Goal: Information Seeking & Learning: Check status

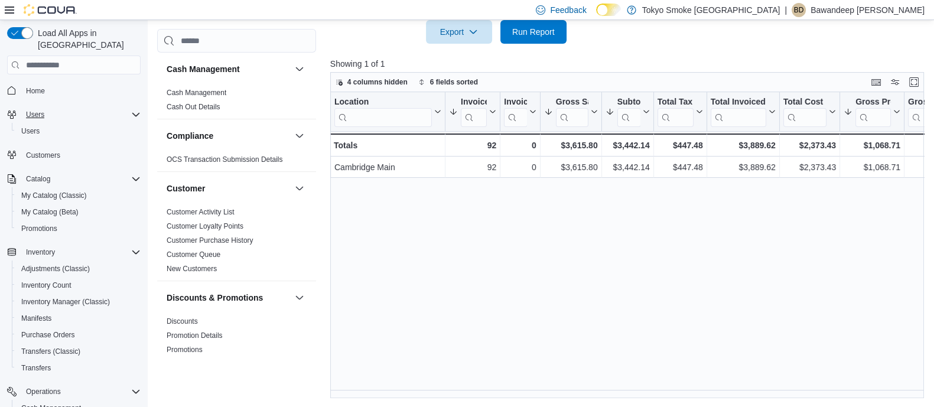
scroll to position [0, 83]
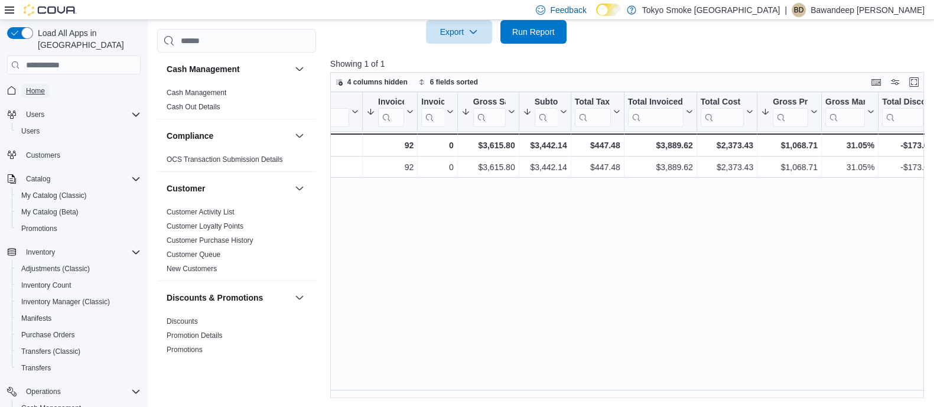
click at [41, 86] on span "Home" at bounding box center [35, 90] width 19 height 9
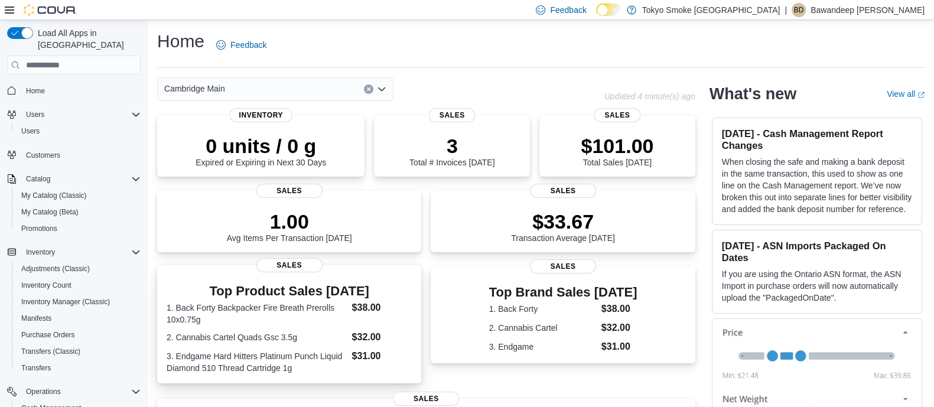
click at [347, 328] on dl "1. Back Forty Backpacker Fire Breath Prerolls 10x0.75g $38.00 2. Cannabis Carte…" at bounding box center [289, 337] width 245 height 73
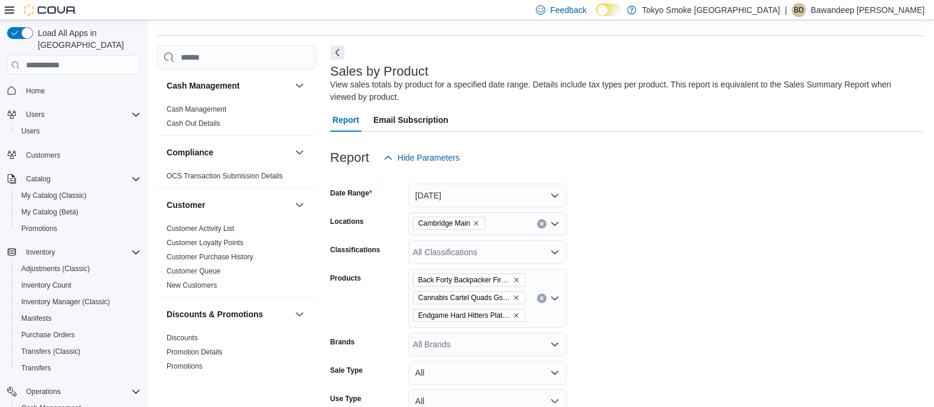
scroll to position [39, 0]
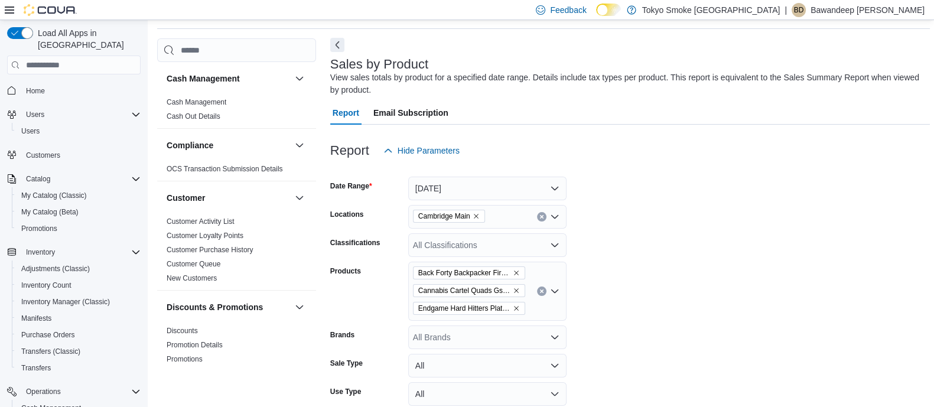
click at [336, 47] on button "Next" at bounding box center [337, 45] width 14 height 14
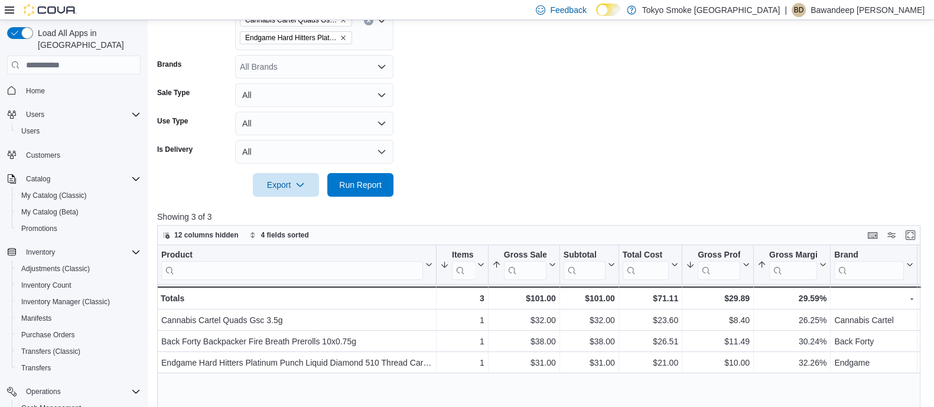
scroll to position [408, 0]
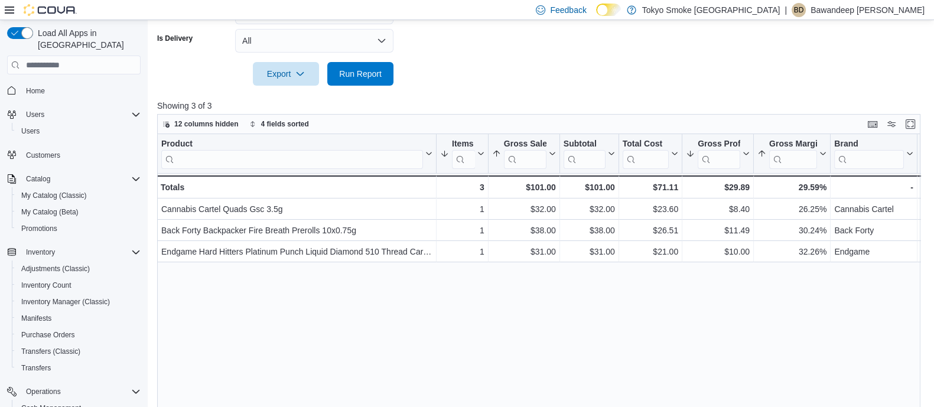
click at [25, 79] on div "Home" at bounding box center [73, 90] width 133 height 22
click at [32, 86] on span "Home" at bounding box center [35, 90] width 19 height 9
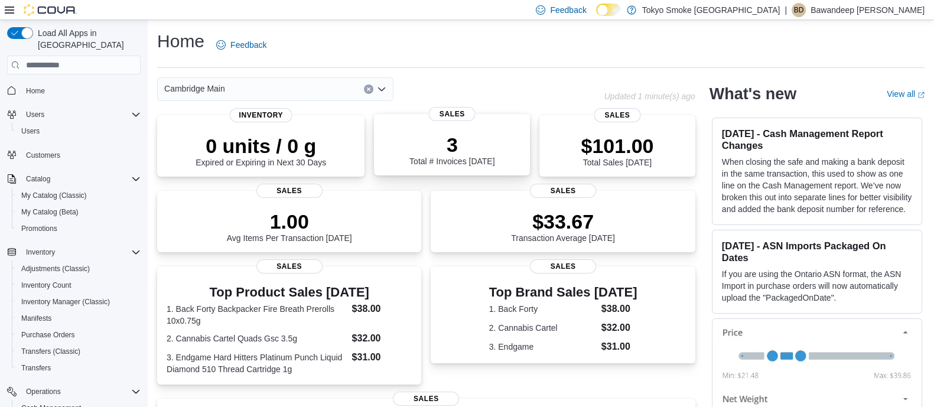
click at [421, 151] on p "3" at bounding box center [451, 145] width 85 height 24
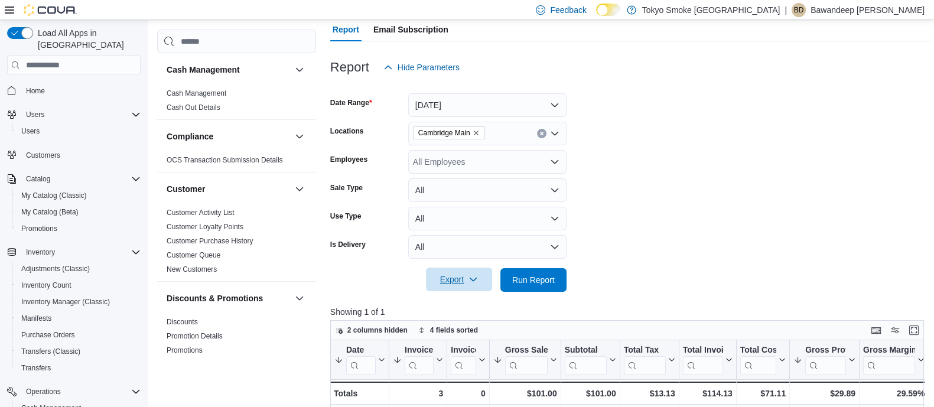
scroll to position [165, 0]
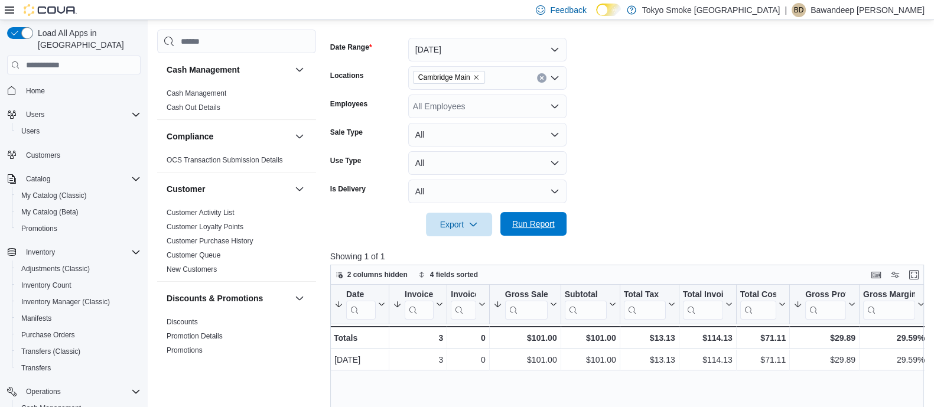
click at [531, 219] on span "Run Report" at bounding box center [533, 224] width 43 height 12
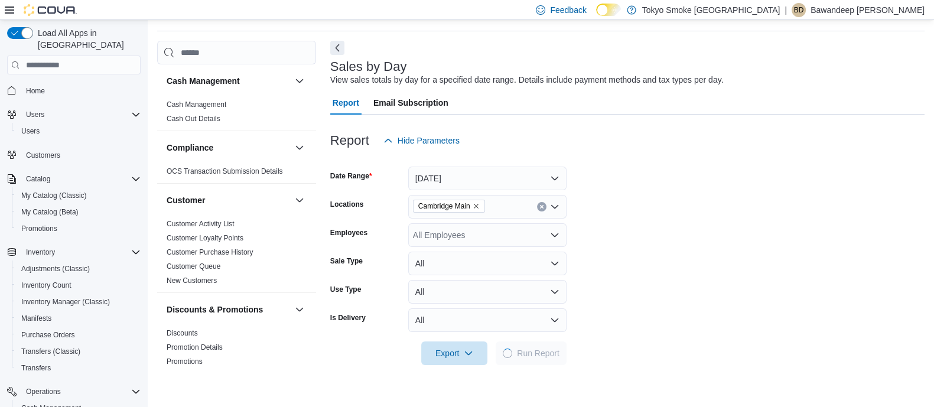
scroll to position [0, 0]
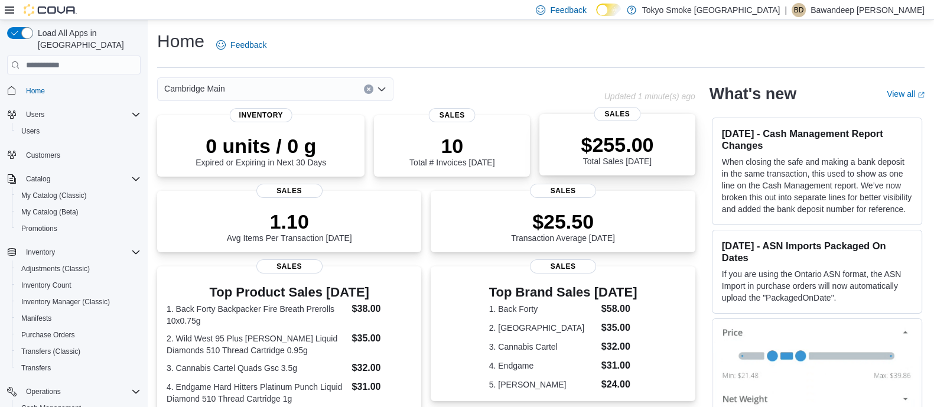
click at [560, 158] on div "$255.00 Total Sales Today" at bounding box center [617, 147] width 137 height 38
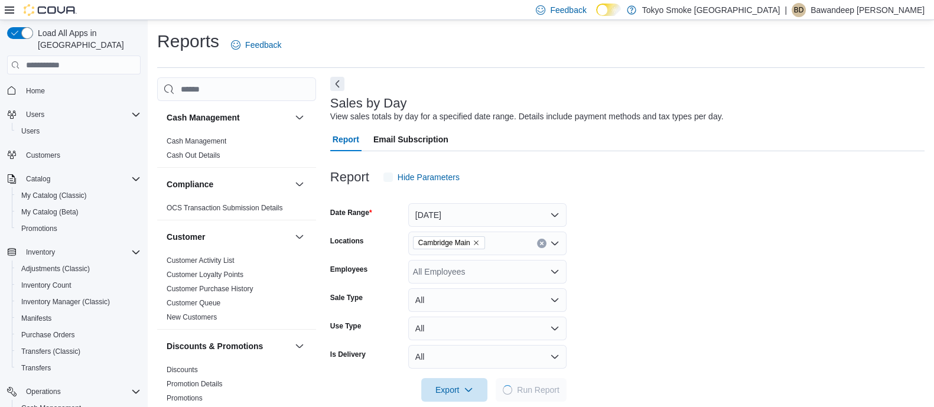
scroll to position [18, 0]
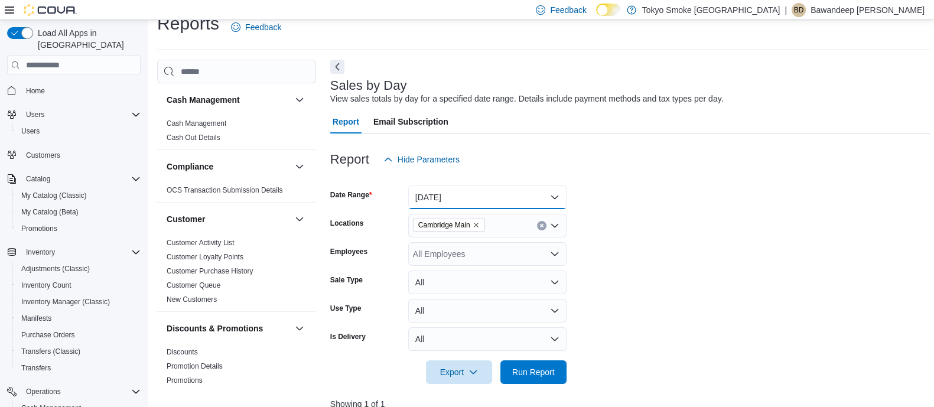
click at [522, 188] on button "[DATE]" at bounding box center [487, 197] width 158 height 24
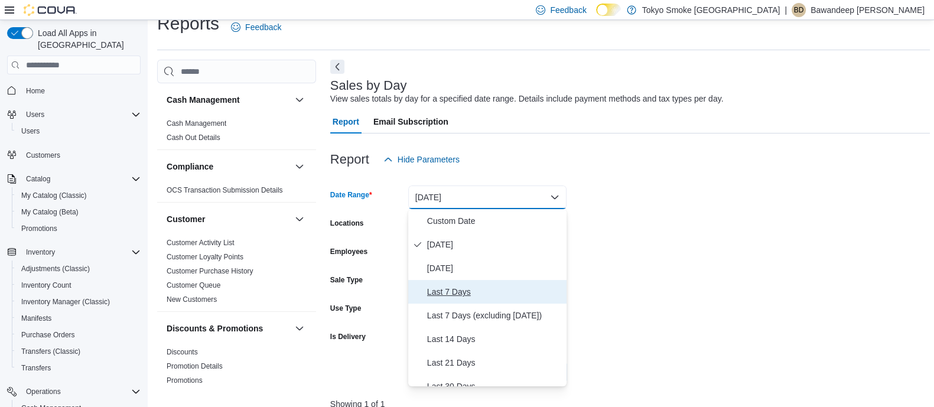
click at [482, 290] on span "Last 7 Days" at bounding box center [494, 292] width 135 height 14
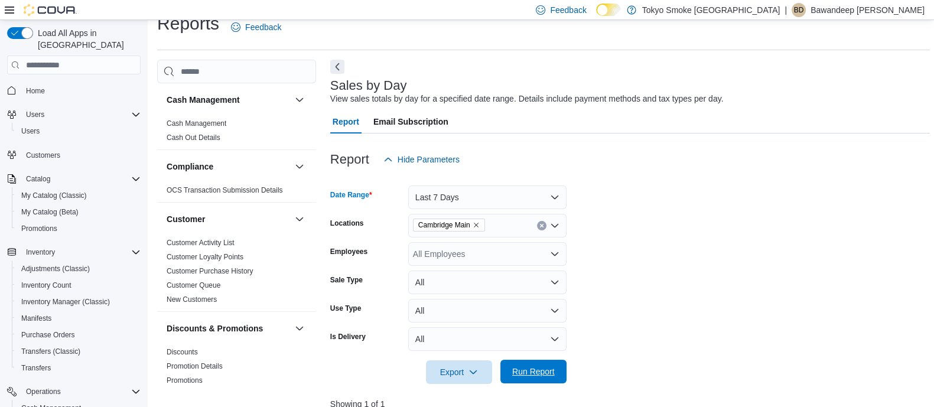
click at [529, 361] on span "Run Report" at bounding box center [533, 372] width 52 height 24
click at [338, 66] on button "Next" at bounding box center [337, 66] width 14 height 14
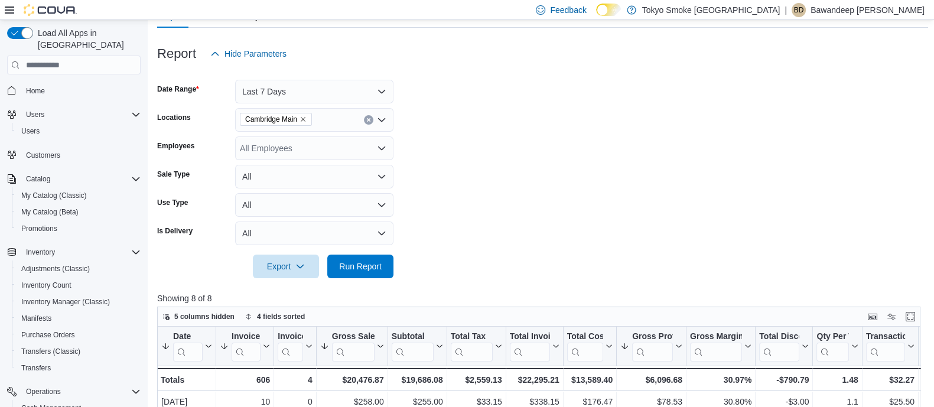
scroll to position [221, 0]
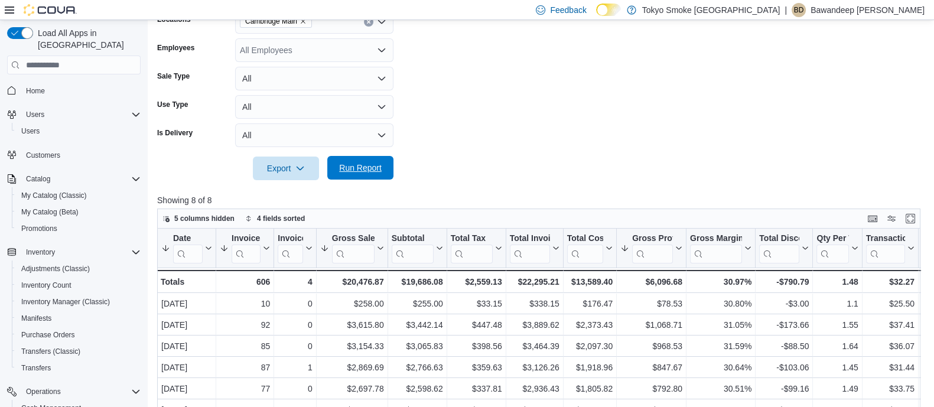
click at [375, 172] on span "Run Report" at bounding box center [360, 168] width 43 height 12
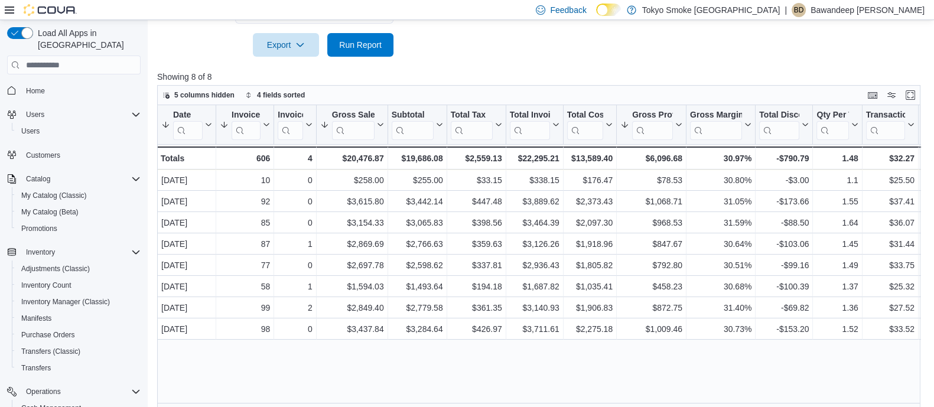
scroll to position [358, 0]
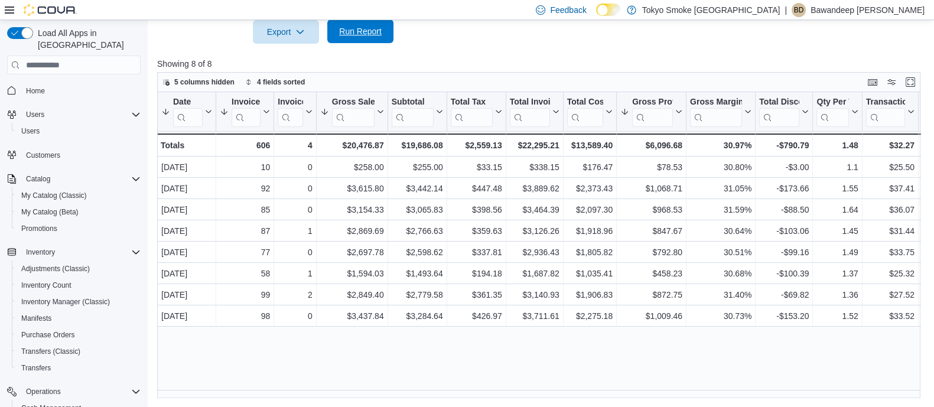
click at [346, 31] on span "Run Report" at bounding box center [360, 31] width 43 height 12
click at [373, 25] on span "Run Report" at bounding box center [360, 31] width 52 height 24
click at [451, 54] on div at bounding box center [542, 51] width 771 height 14
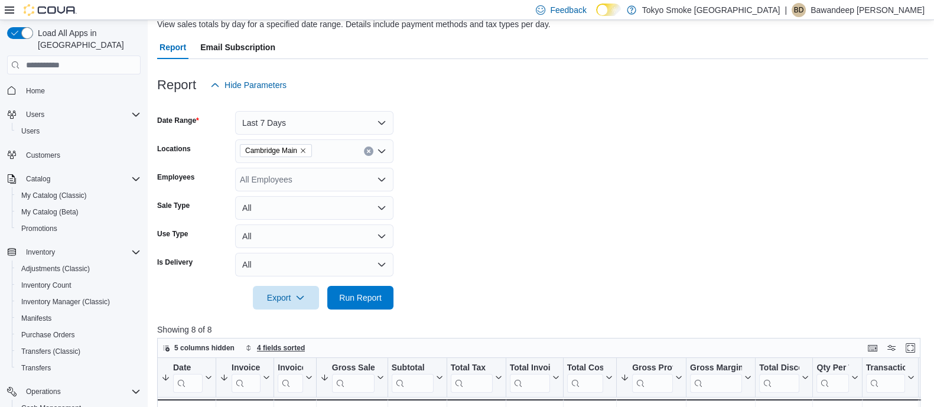
scroll to position [0, 0]
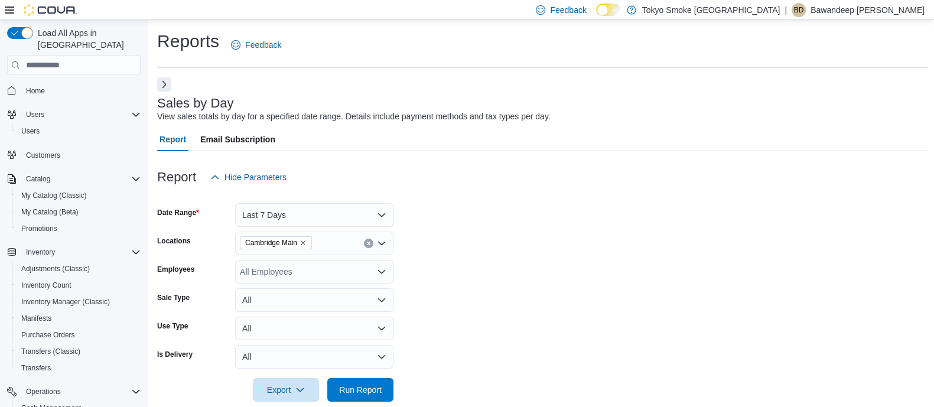
click at [513, 175] on div "Report Hide Parameters" at bounding box center [542, 177] width 771 height 24
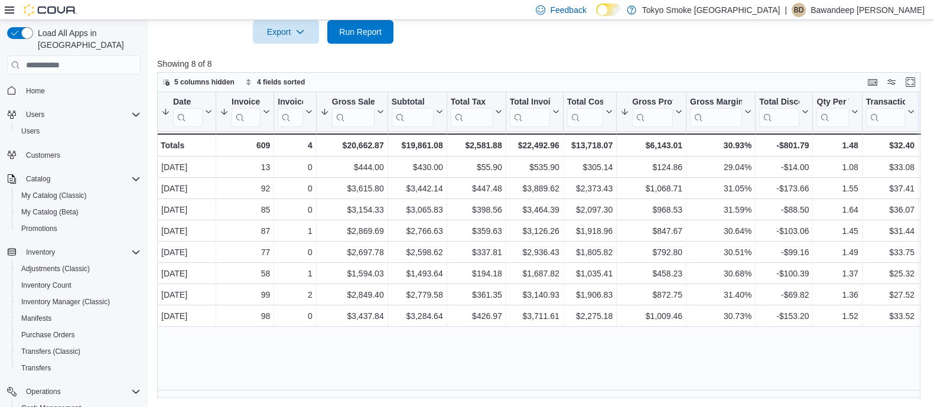
scroll to position [284, 0]
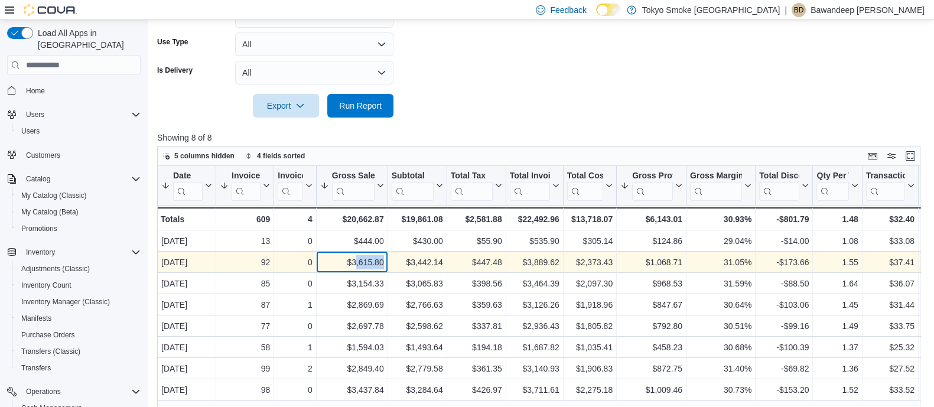
drag, startPoint x: 355, startPoint y: 269, endPoint x: 395, endPoint y: 269, distance: 39.6
click at [395, 269] on div "[DATE] - Date, column 1, row 2 92 - Invoices Sold, column 2, row 2 0 - Invoices…" at bounding box center [670, 262] width 1027 height 21
click at [355, 256] on div "$3,615.80" at bounding box center [352, 263] width 64 height 14
drag, startPoint x: 343, startPoint y: 252, endPoint x: 387, endPoint y: 260, distance: 45.0
click at [387, 260] on div "[DATE] - Date, column 1, row 2 92 - Invoices Sold, column 2, row 2 0 - Invoices…" at bounding box center [670, 262] width 1027 height 21
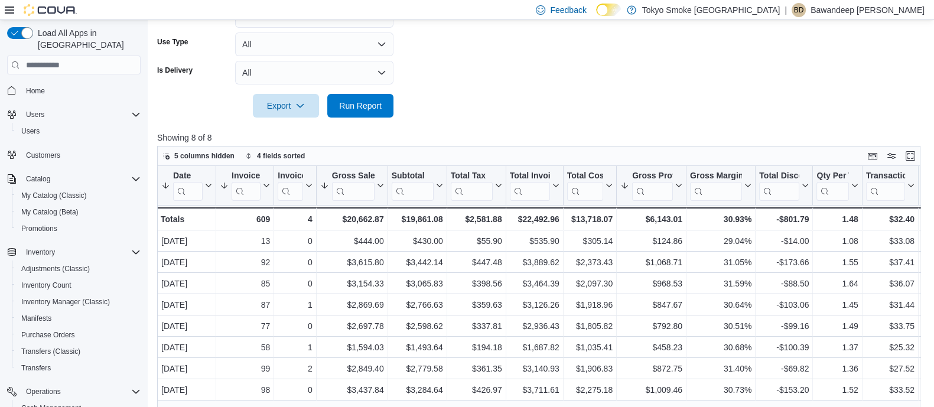
click at [477, 107] on form "Date Range Last 7 Days Locations [GEOGRAPHIC_DATA] Employees All Employees Sale…" at bounding box center [542, 11] width 771 height 213
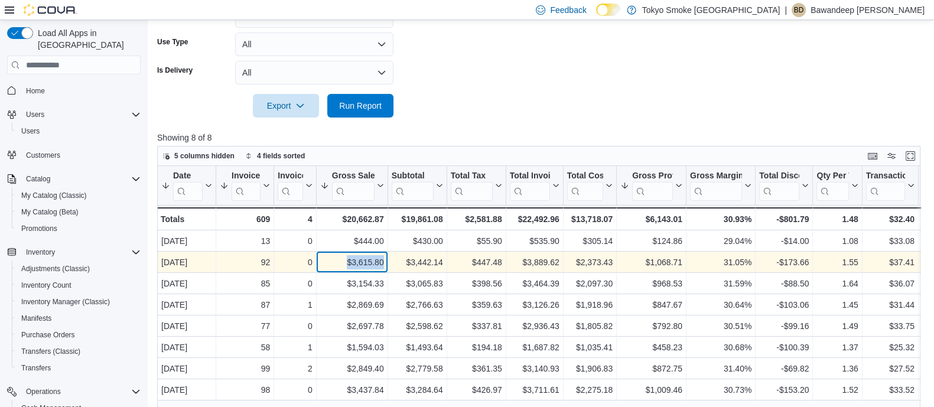
drag, startPoint x: 347, startPoint y: 263, endPoint x: 396, endPoint y: 262, distance: 48.4
click at [396, 262] on div "[DATE] - Date, column 1, row 2 92 - Invoices Sold, column 2, row 2 0 - Invoices…" at bounding box center [670, 262] width 1027 height 21
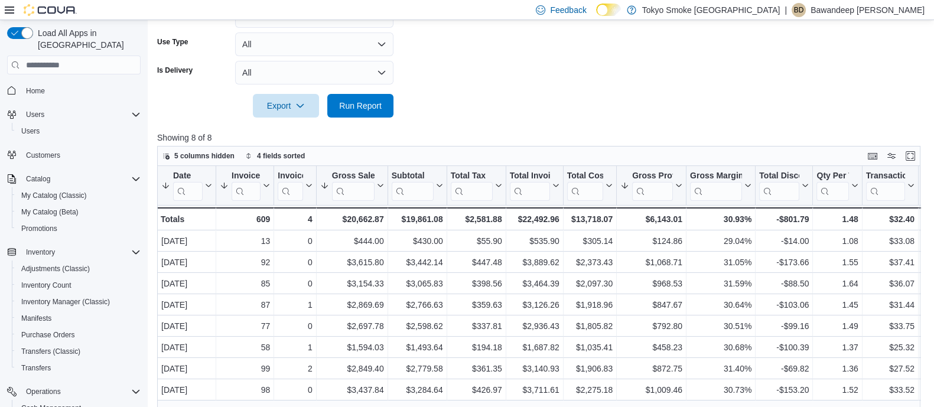
click at [481, 69] on form "Date Range Last 7 Days Locations [GEOGRAPHIC_DATA] Employees All Employees Sale…" at bounding box center [542, 11] width 771 height 213
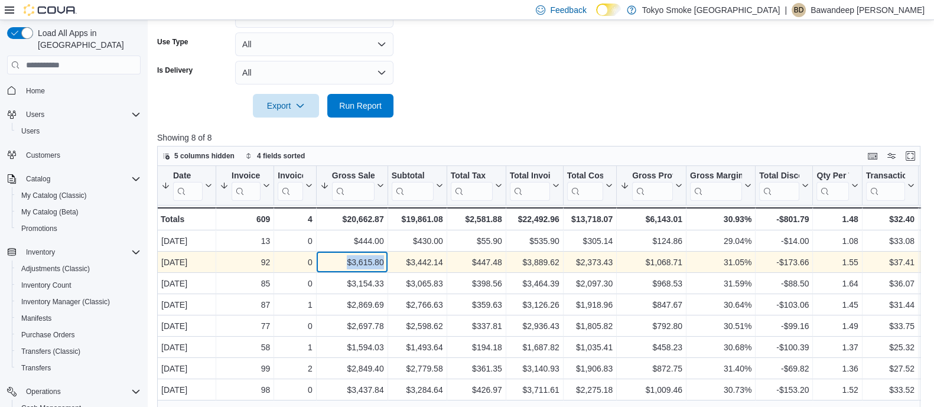
drag, startPoint x: 344, startPoint y: 255, endPoint x: 397, endPoint y: 265, distance: 54.2
click at [397, 265] on div "[DATE] - Date, column 1, row 2 92 - Invoices Sold, column 2, row 2 0 - Invoices…" at bounding box center [670, 262] width 1027 height 21
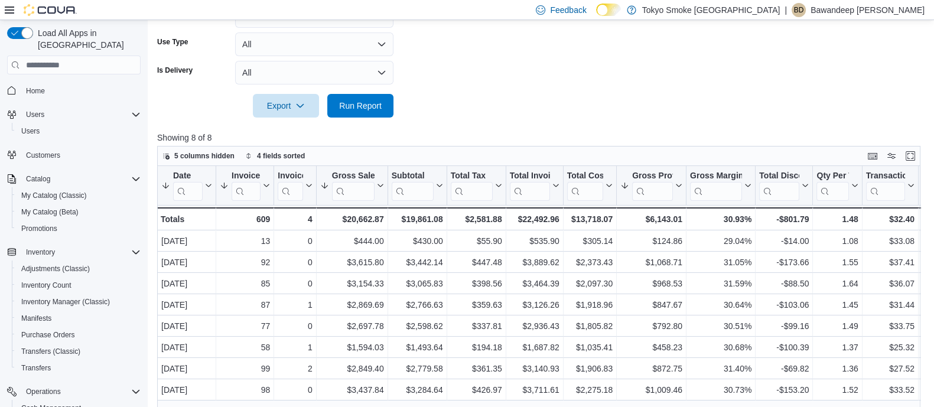
click at [478, 87] on div at bounding box center [542, 88] width 771 height 9
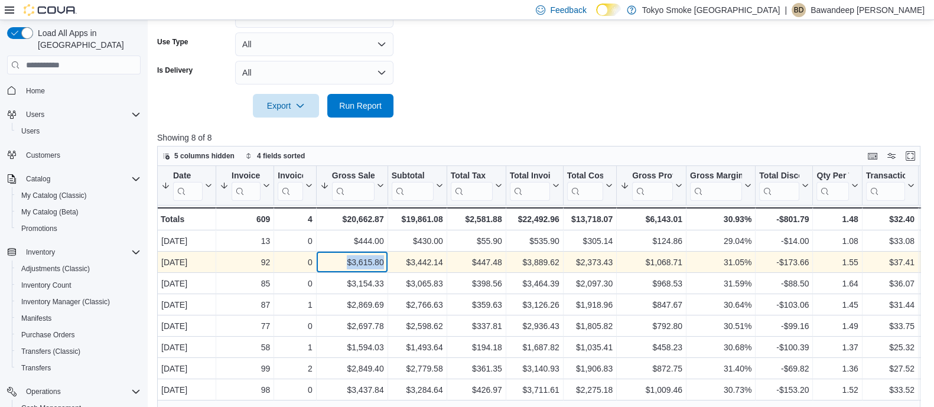
drag, startPoint x: 336, startPoint y: 254, endPoint x: 390, endPoint y: 254, distance: 53.7
click at [386, 254] on div "$3,615.80 - Gross Sales, column 4, row 2" at bounding box center [352, 262] width 71 height 21
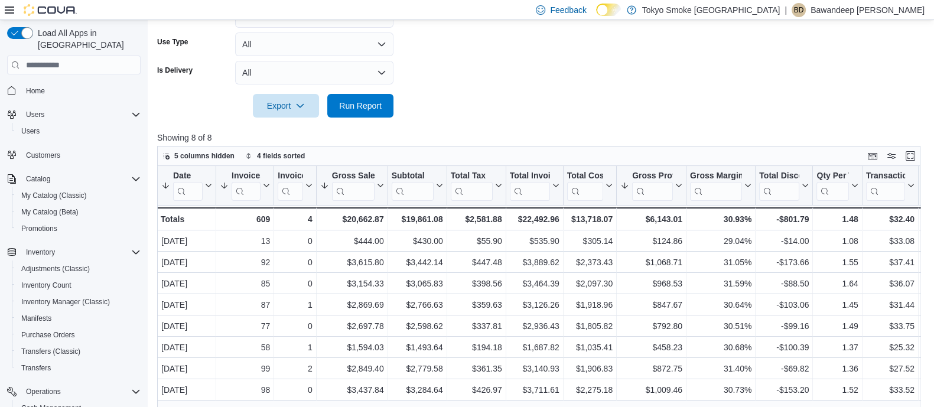
click at [458, 97] on form "Date Range Last 7 Days Locations [GEOGRAPHIC_DATA] Employees All Employees Sale…" at bounding box center [542, 11] width 771 height 213
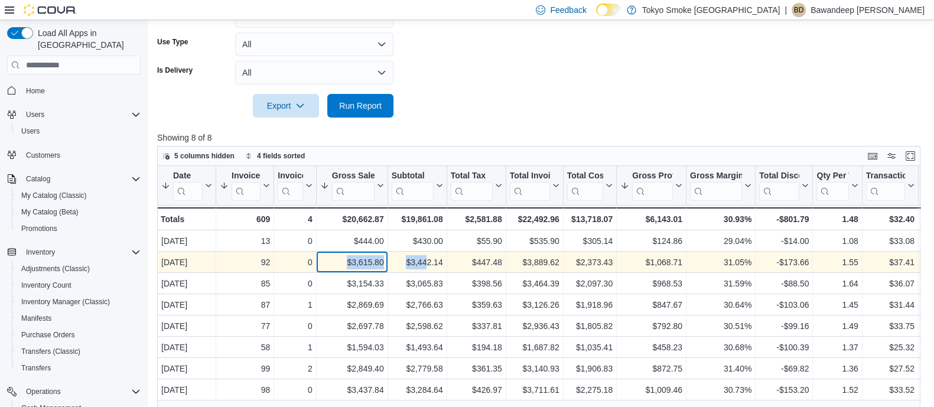
drag, startPoint x: 408, startPoint y: 260, endPoint x: 425, endPoint y: 259, distance: 17.8
click at [425, 259] on div "[DATE] - Date, column 1, row 2 92 - Invoices Sold, column 2, row 2 0 - Invoices…" at bounding box center [670, 262] width 1027 height 21
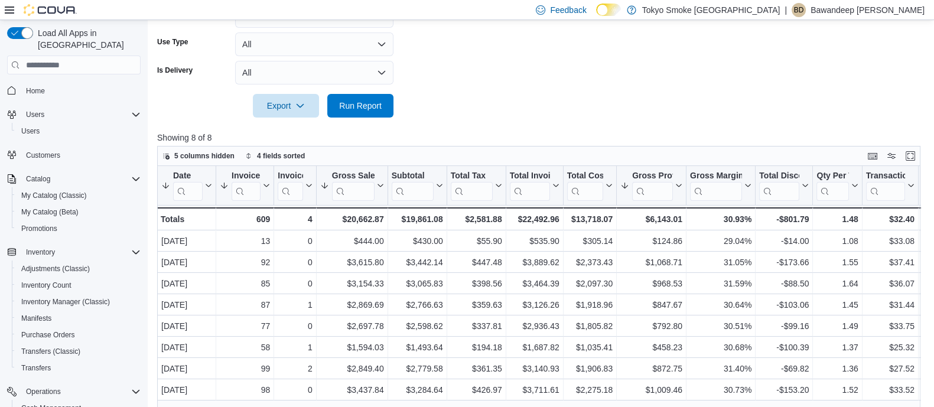
click at [434, 140] on p "Showing 8 of 8" at bounding box center [542, 138] width 771 height 12
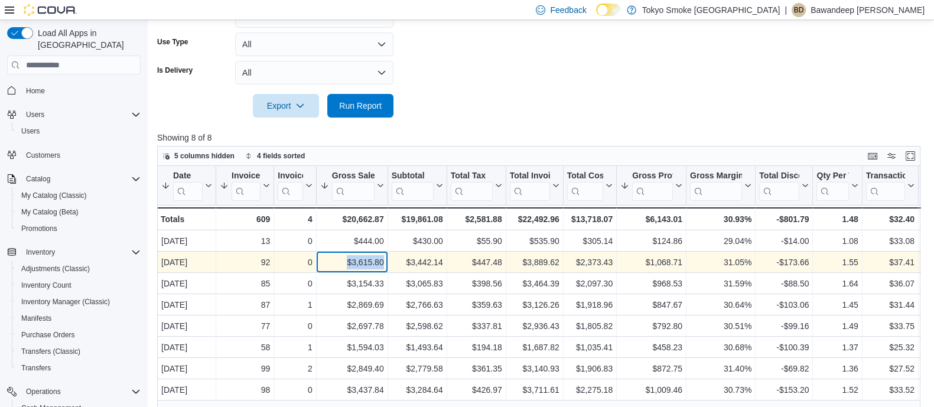
drag, startPoint x: 342, startPoint y: 254, endPoint x: 385, endPoint y: 256, distance: 43.2
click at [385, 256] on div "$3,615.80 - Gross Sales, column 4, row 2" at bounding box center [352, 262] width 71 height 21
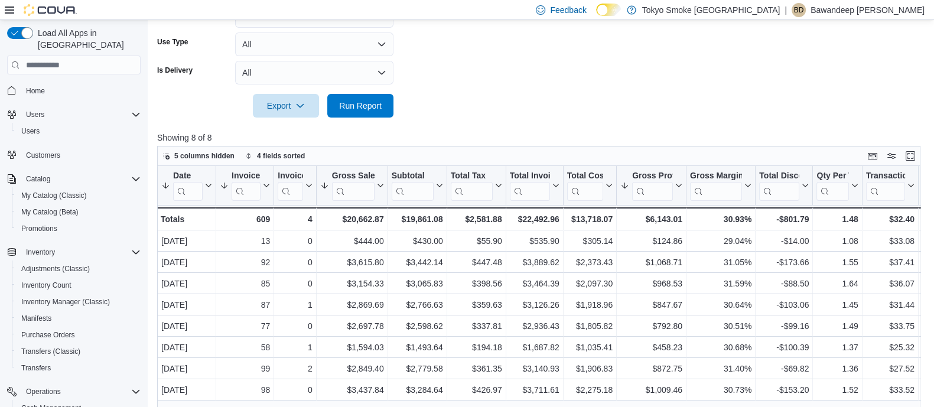
click at [523, 78] on form "Date Range Last 7 Days Locations [GEOGRAPHIC_DATA] Employees All Employees Sale…" at bounding box center [542, 11] width 771 height 213
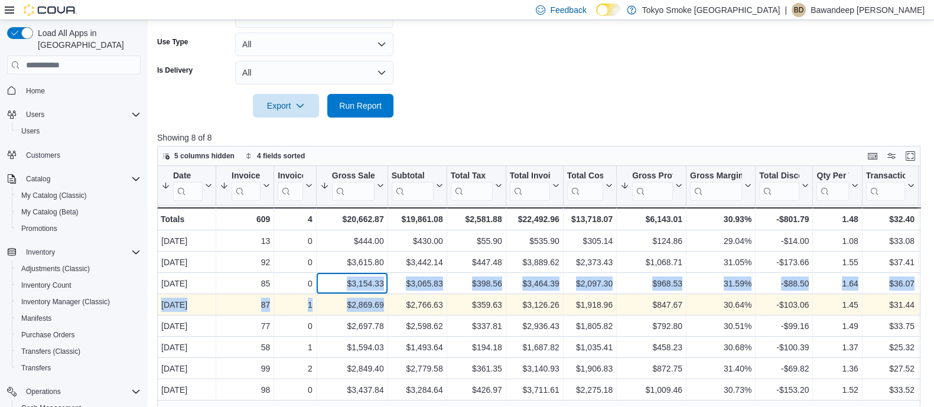
drag, startPoint x: 345, startPoint y: 288, endPoint x: 408, endPoint y: 308, distance: 65.7
click at [408, 308] on div "Date Sorted by Gross Sales, descending , then sorted by Gross Profit, descendin…" at bounding box center [670, 283] width 1027 height 234
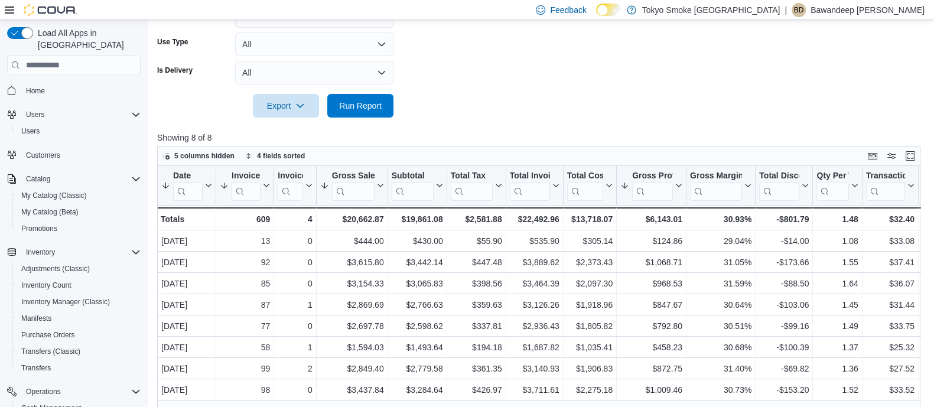
click at [461, 152] on div "5 columns hidden 4 fields sorted" at bounding box center [538, 156] width 763 height 20
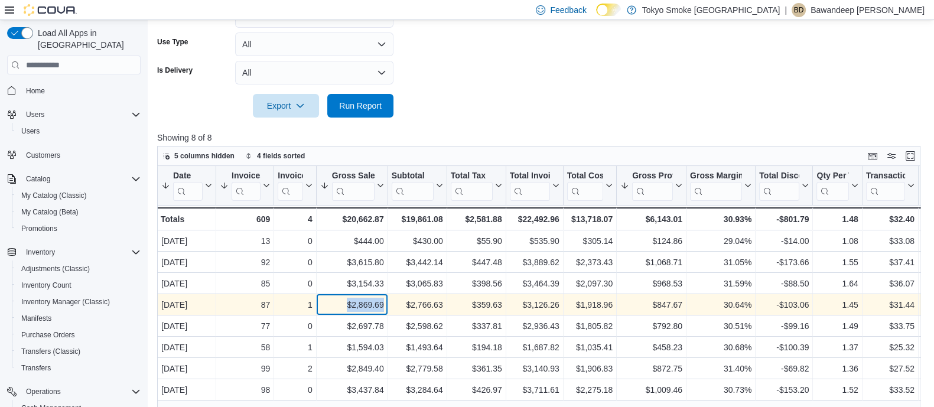
drag, startPoint x: 346, startPoint y: 300, endPoint x: 393, endPoint y: 312, distance: 48.1
click at [392, 312] on div "[DATE] - Date, column 1, row 4 87 - Invoices Sold, column 2, row 4 1 - Invoices…" at bounding box center [670, 305] width 1027 height 21
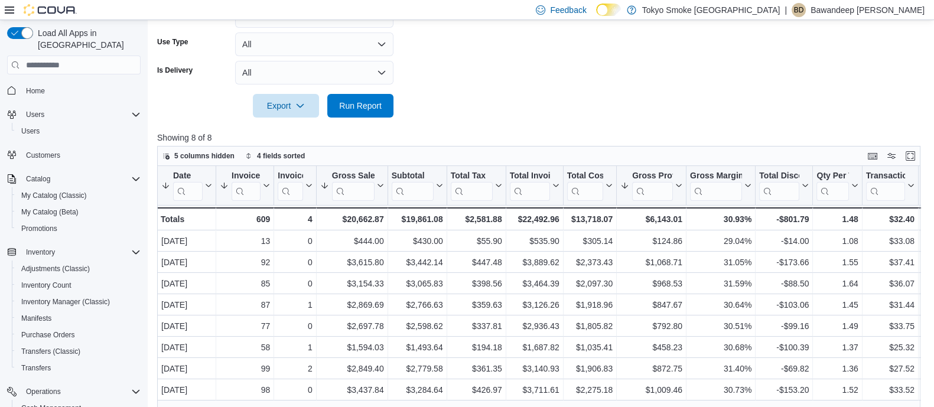
click at [500, 106] on form "Date Range Last 7 Days Locations [GEOGRAPHIC_DATA] Employees All Employees Sale…" at bounding box center [542, 11] width 771 height 213
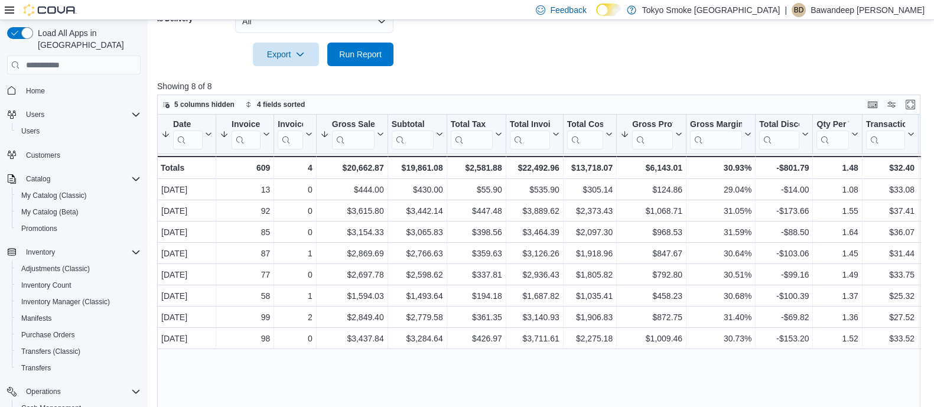
scroll to position [358, 0]
